Goal: Transaction & Acquisition: Purchase product/service

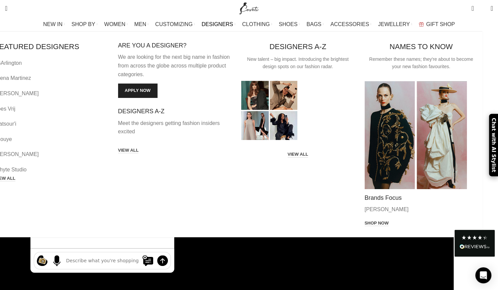
click at [235, 22] on link "DESIGNERS" at bounding box center [219, 24] width 34 height 13
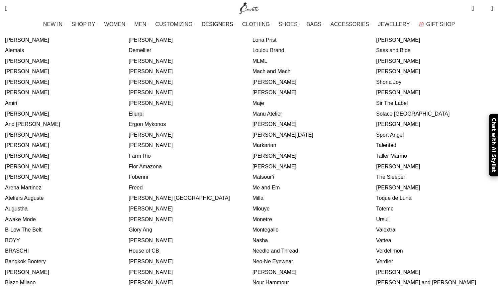
scroll to position [234, 0]
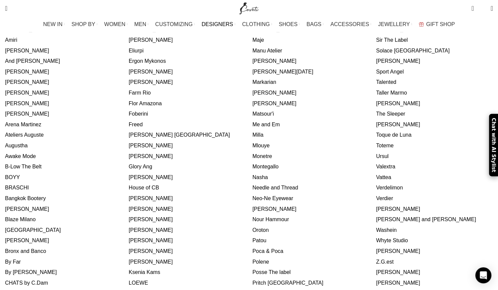
click at [376, 269] on link "[PERSON_NAME]" at bounding box center [398, 272] width 44 height 6
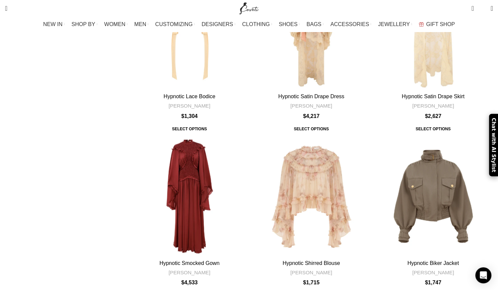
scroll to position [2306, 0]
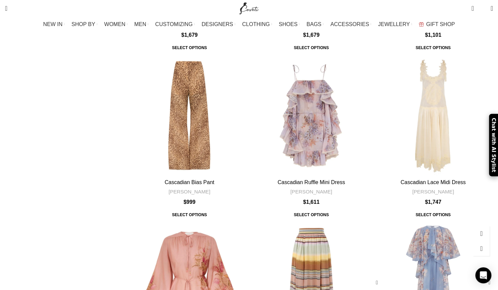
scroll to position [2072, 0]
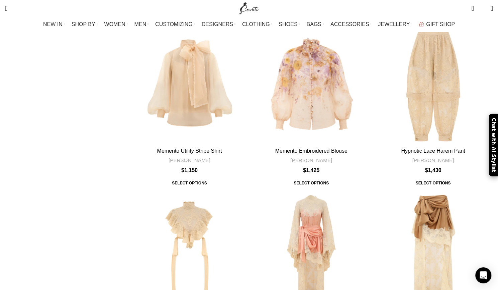
scroll to position [1704, 0]
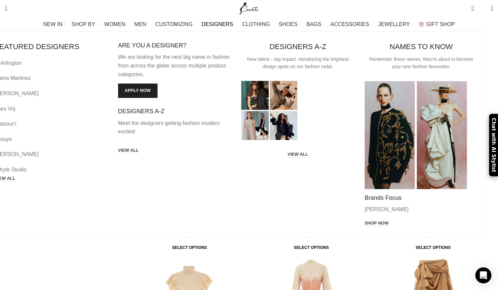
click at [225, 23] on span "DESIGNERS" at bounding box center [217, 24] width 31 height 6
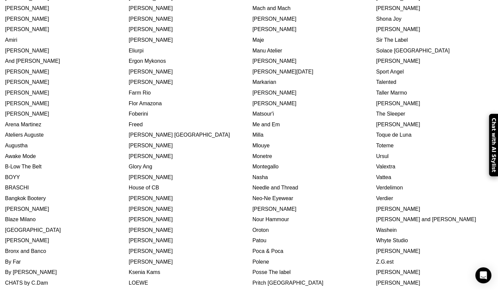
click at [376, 269] on link "[PERSON_NAME]" at bounding box center [398, 272] width 44 height 6
